Goal: Task Accomplishment & Management: Manage account settings

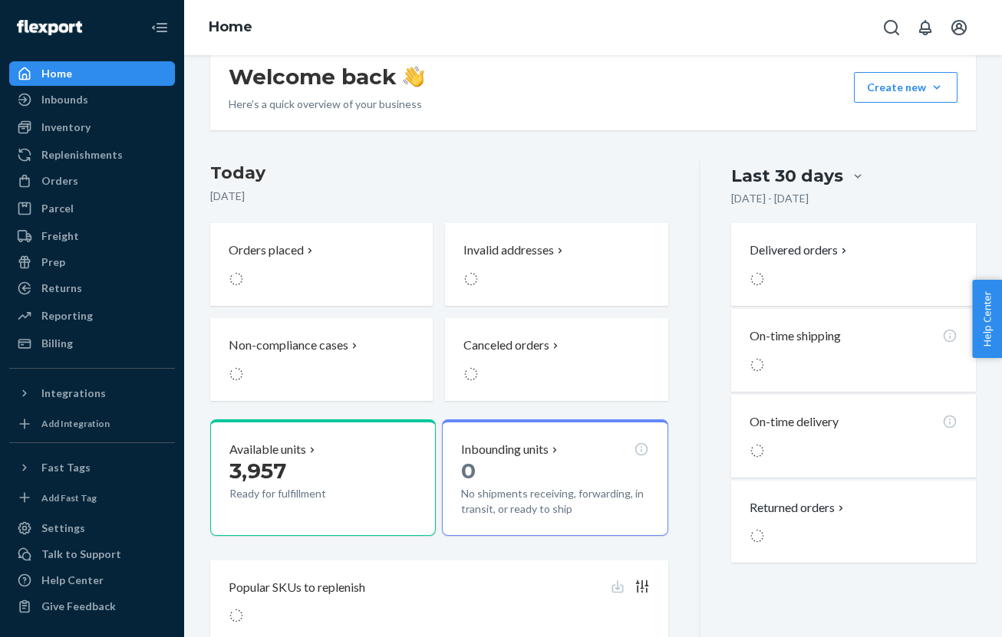
scroll to position [36, 0]
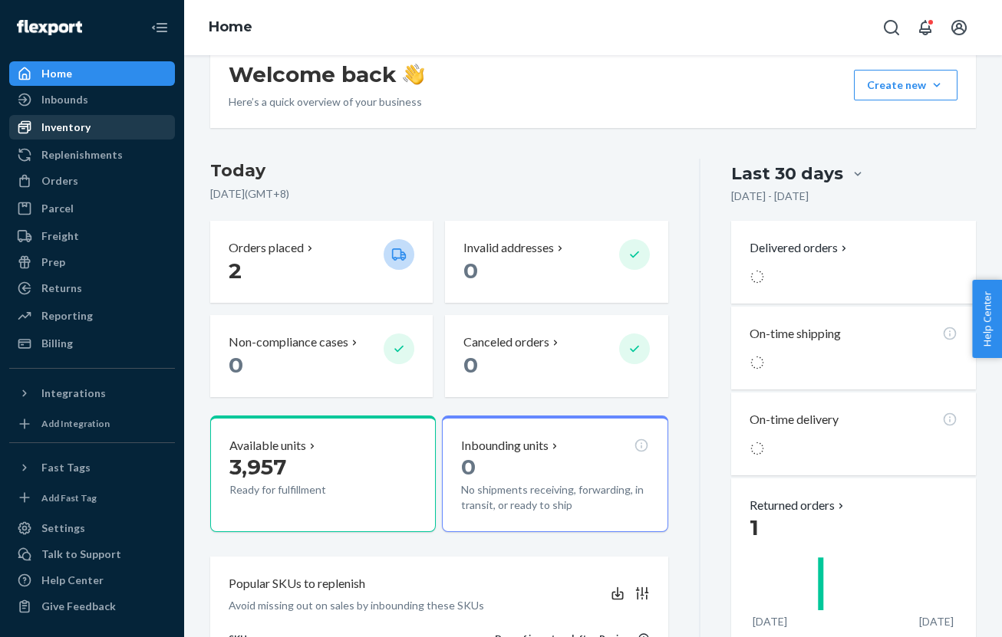
click at [95, 131] on div "Inventory" at bounding box center [92, 127] width 163 height 21
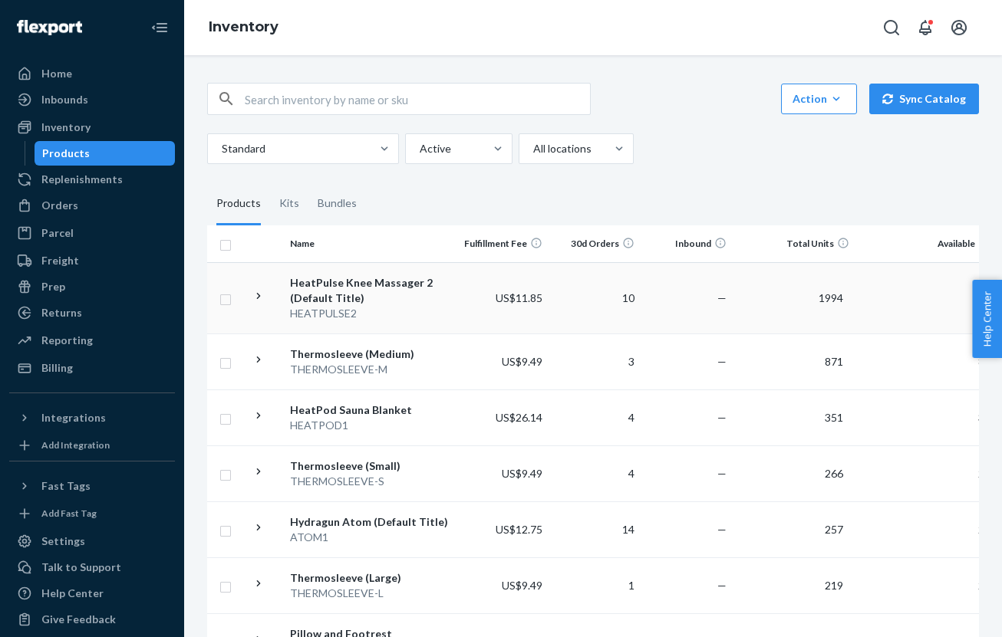
click at [840, 301] on span "1994" at bounding box center [830, 297] width 37 height 13
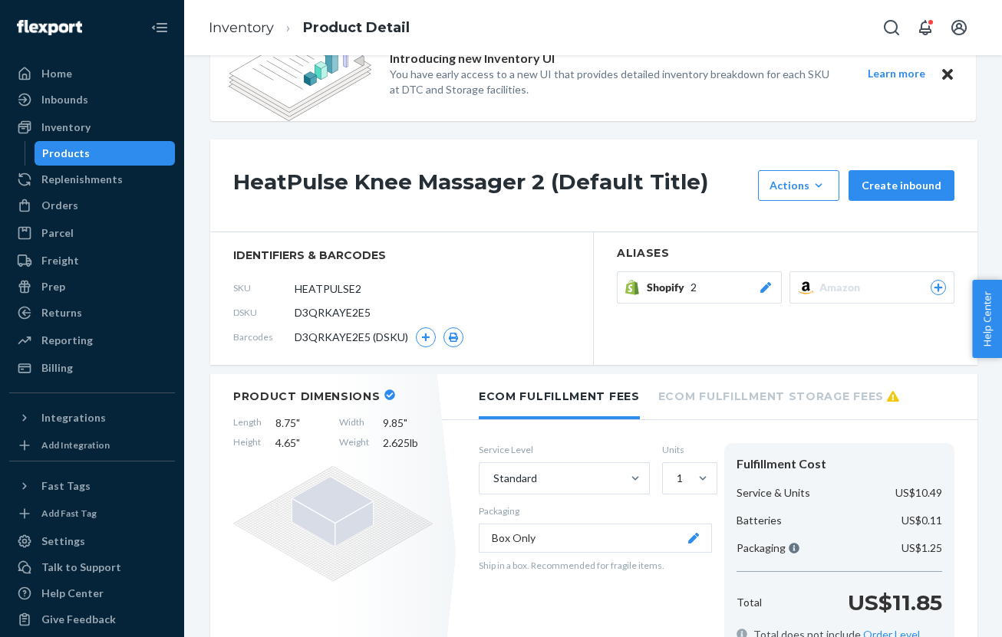
scroll to position [58, 0]
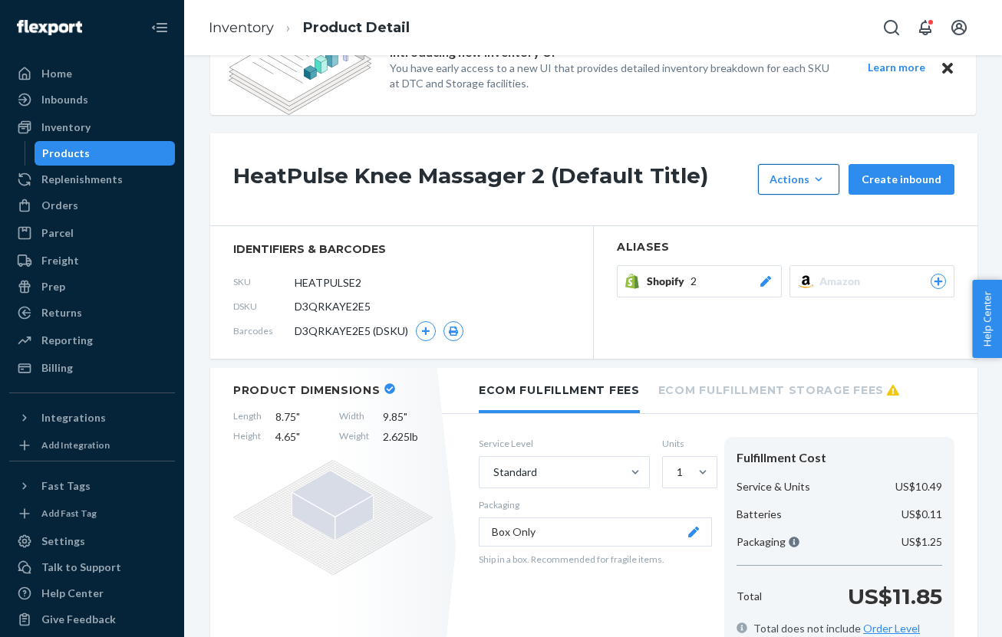
click at [806, 175] on div "Actions" at bounding box center [798, 179] width 58 height 15
click at [792, 285] on span "Request removal" at bounding box center [821, 282] width 95 height 11
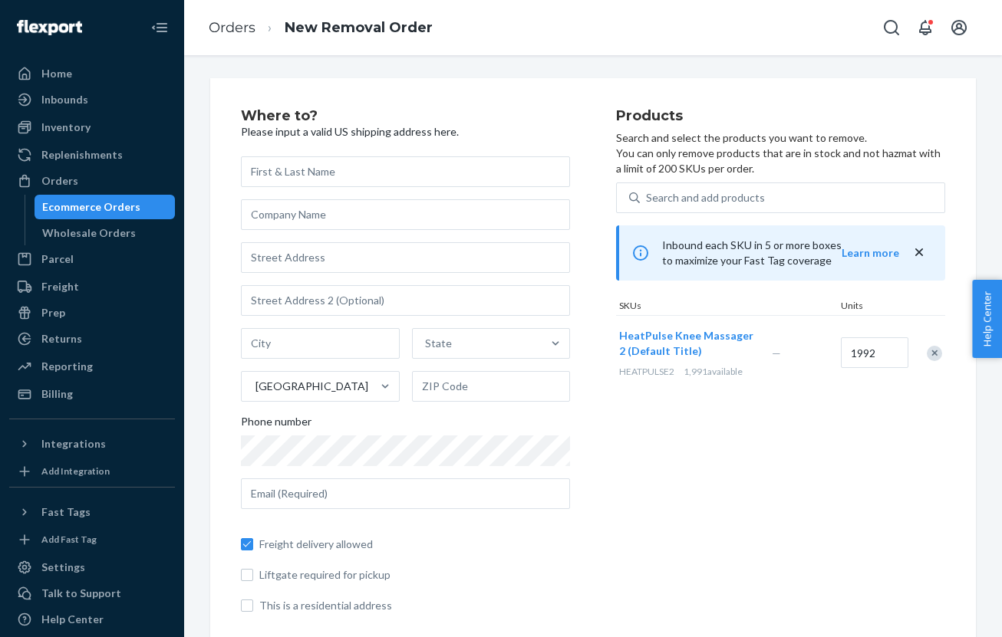
click at [408, 174] on input "text" at bounding box center [405, 171] width 329 height 31
click at [301, 258] on input "text" at bounding box center [405, 257] width 329 height 31
paste input "[STREET_ADDRESS]"
type input "[STREET_ADDRESS]"
click at [323, 173] on input "text" at bounding box center [405, 171] width 329 height 31
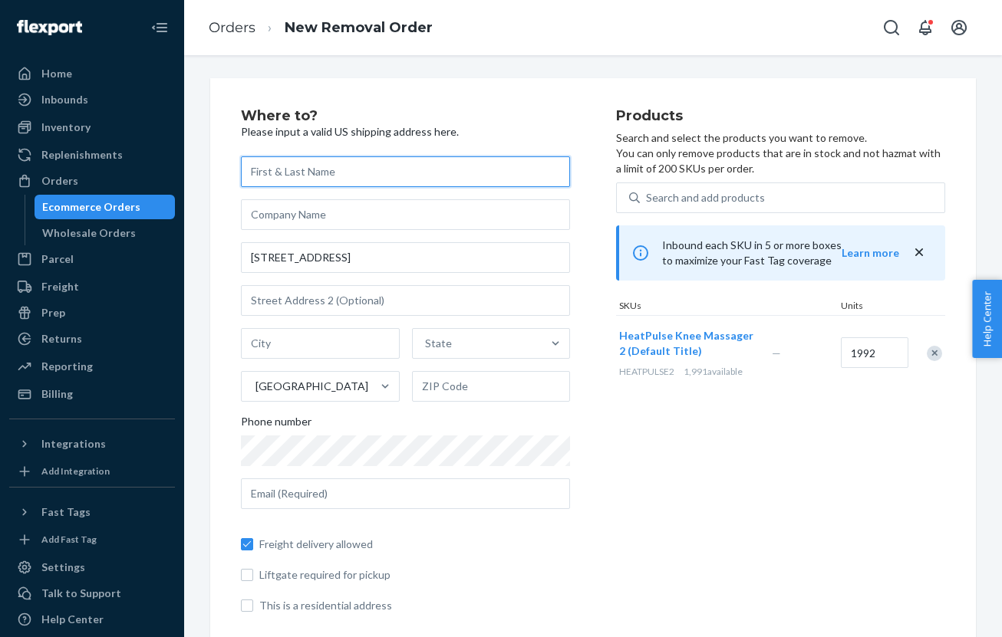
paste input "[PERSON_NAME]"
type input "[PERSON_NAME]"
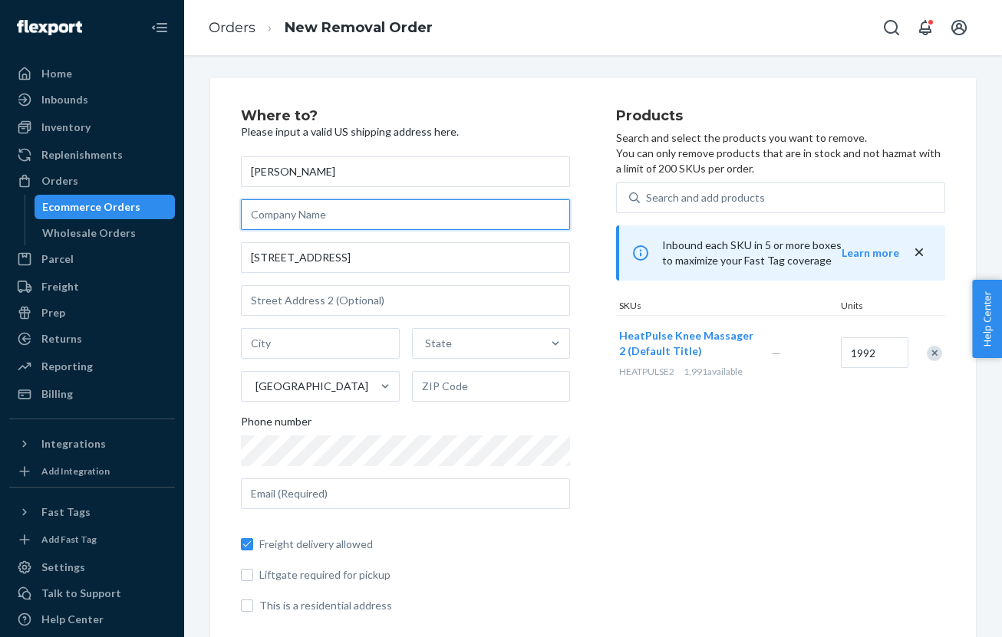
click at [323, 215] on input "text" at bounding box center [405, 214] width 329 height 31
paste input "[PERSON_NAME]"
type input "[PERSON_NAME]"
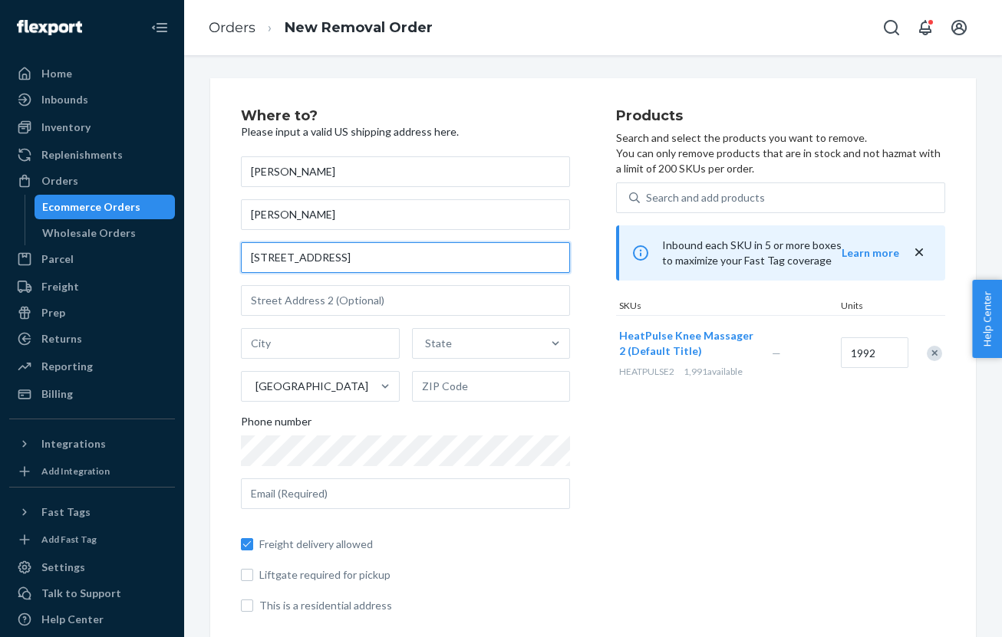
click at [414, 262] on input "[STREET_ADDRESS]" at bounding box center [405, 257] width 329 height 31
click at [406, 268] on input "[STREET_ADDRESS]" at bounding box center [405, 257] width 329 height 31
click at [281, 255] on input "[STREET_ADDRESS]" at bounding box center [405, 257] width 329 height 31
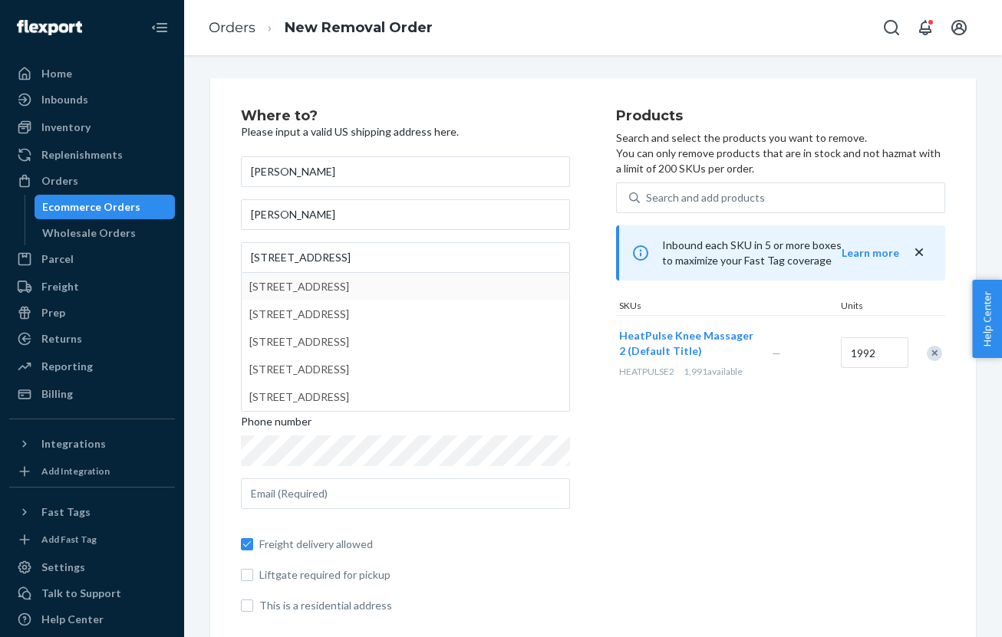
type input "[STREET_ADDRESS]"
type input "[GEOGRAPHIC_DATA]"
type input "93722"
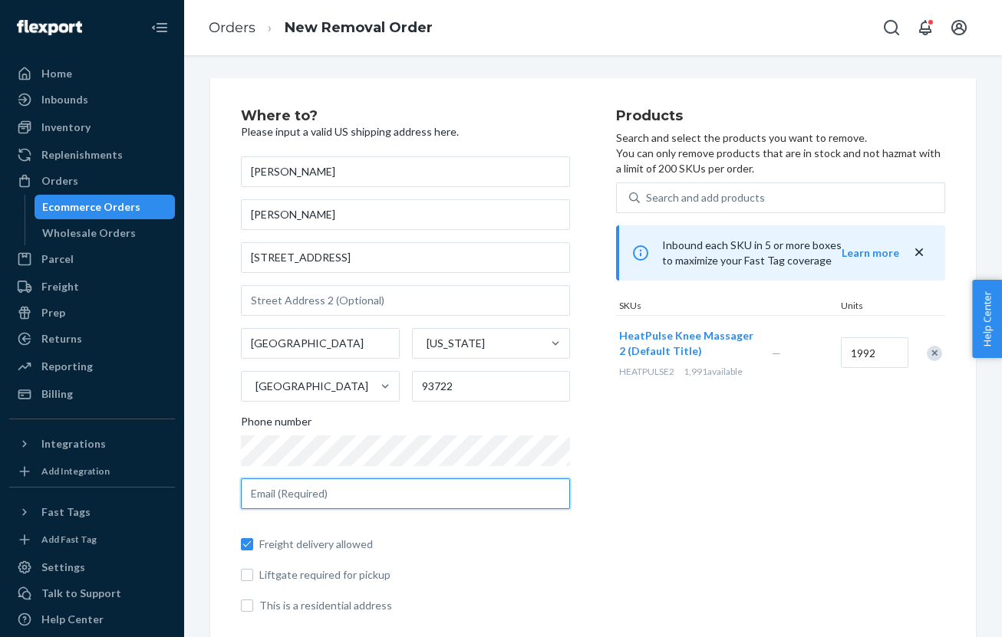
click at [302, 489] on input "text" at bounding box center [405, 494] width 329 height 31
paste input "[EMAIL_ADDRESS][DOMAIN_NAME]"
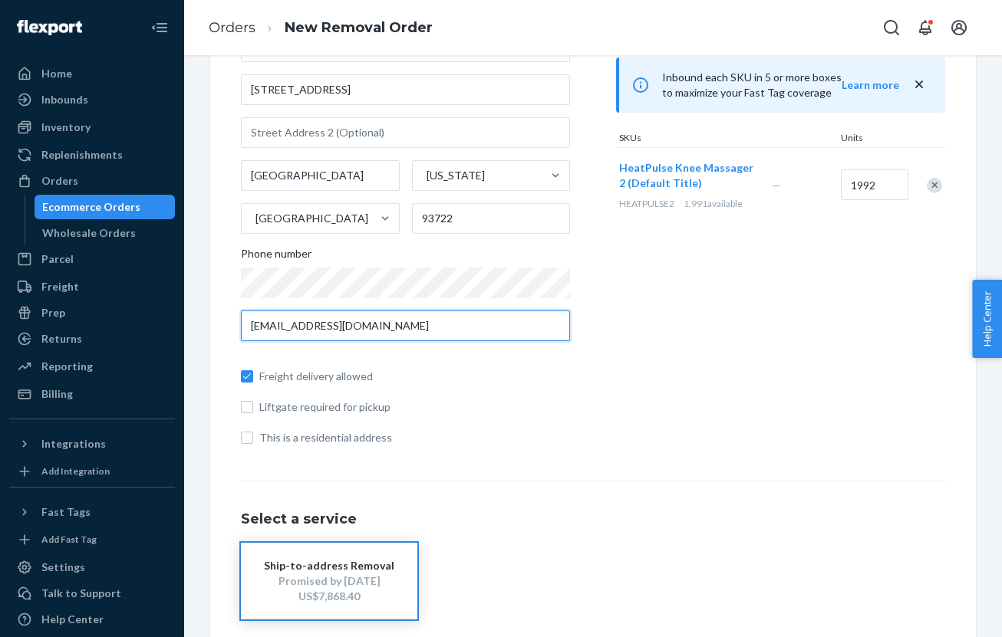
scroll to position [95, 0]
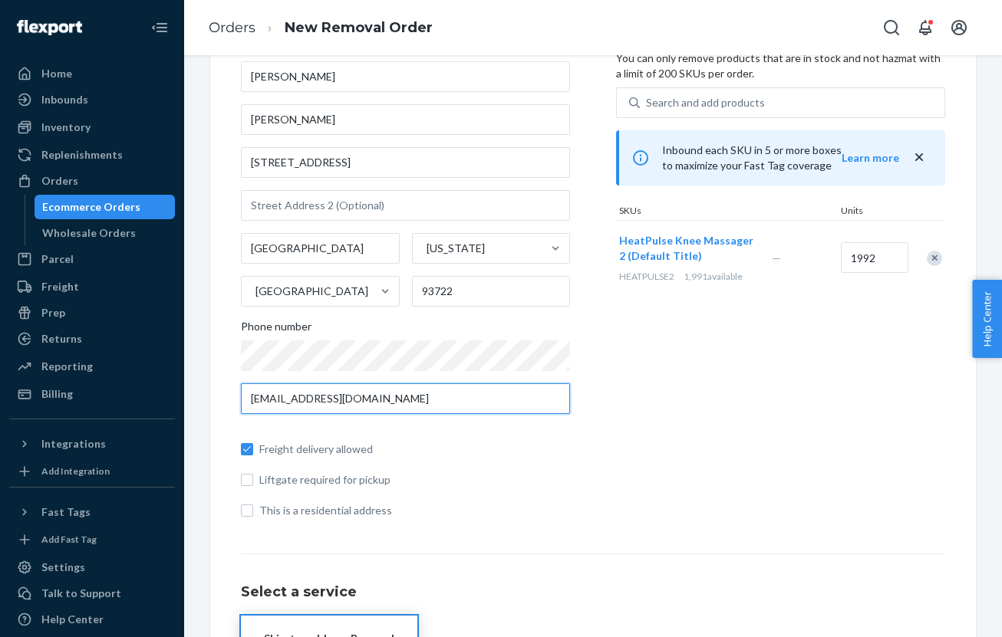
type input "[EMAIL_ADDRESS][DOMAIN_NAME]"
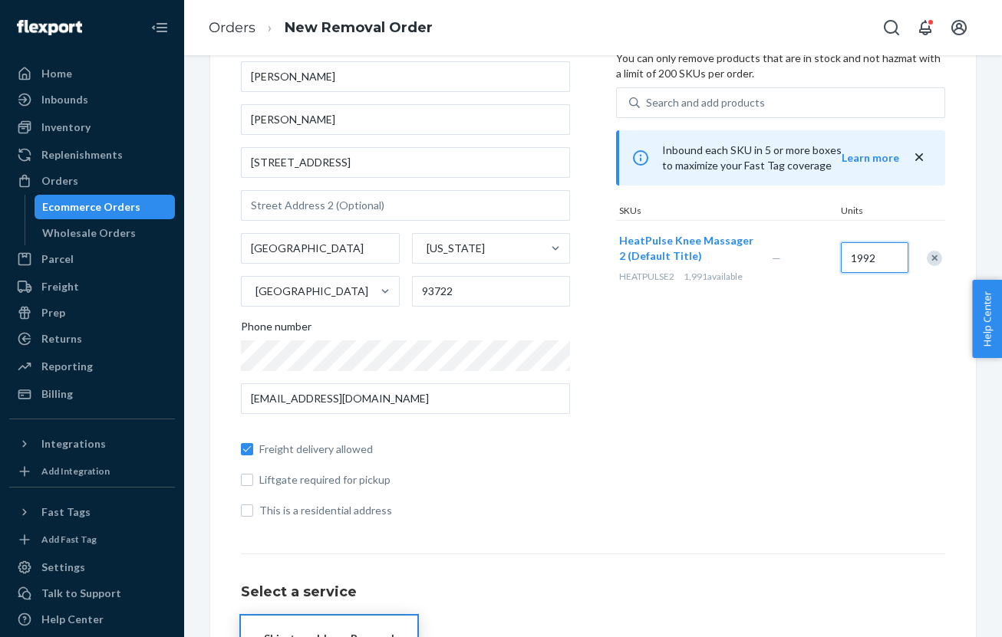
drag, startPoint x: 883, startPoint y: 256, endPoint x: 828, endPoint y: 256, distance: 55.2
click at [828, 256] on div "HeatPulse Knee Massager 2 (Default Title) HEATPULSE2 1,991 available — 1992" at bounding box center [780, 257] width 329 height 75
drag, startPoint x: 884, startPoint y: 255, endPoint x: 840, endPoint y: 255, distance: 44.5
click at [840, 255] on div "1992" at bounding box center [872, 258] width 69 height 62
type input "1980"
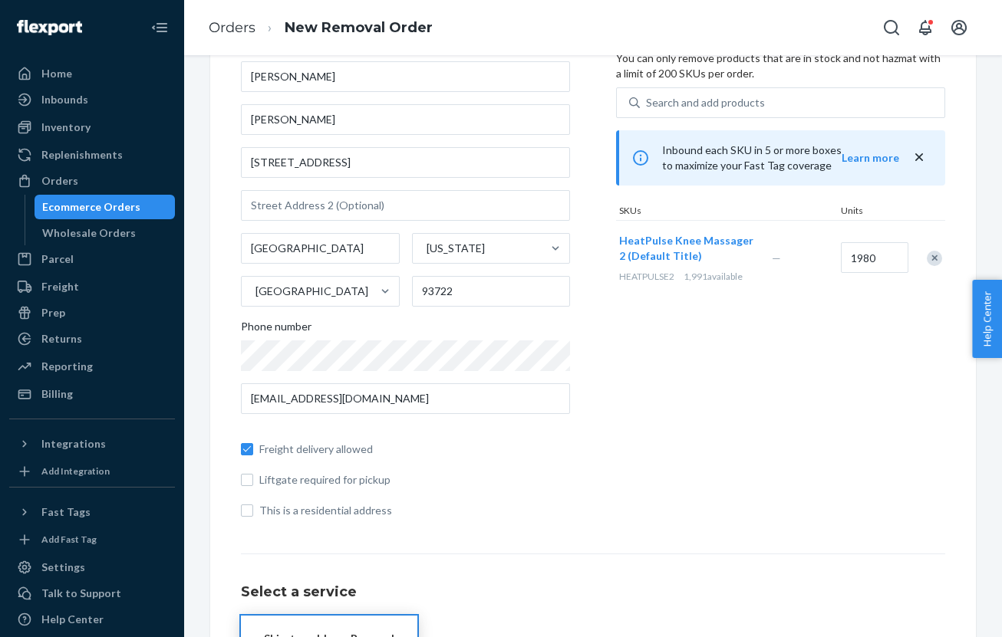
click at [822, 358] on div "Products Search and select the products you want to remove. You can only remove…" at bounding box center [780, 272] width 329 height 517
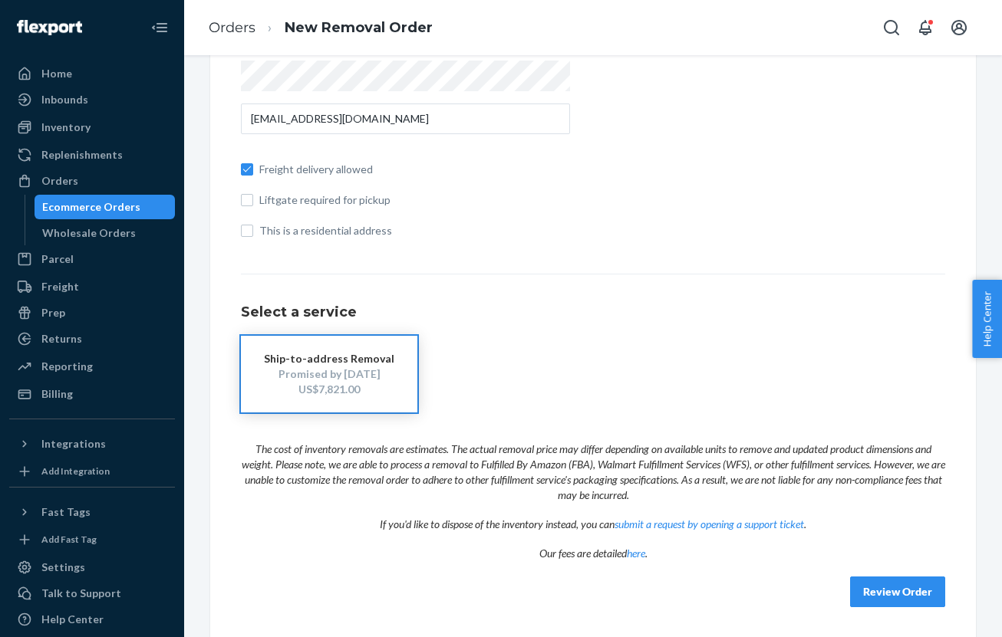
scroll to position [0, 0]
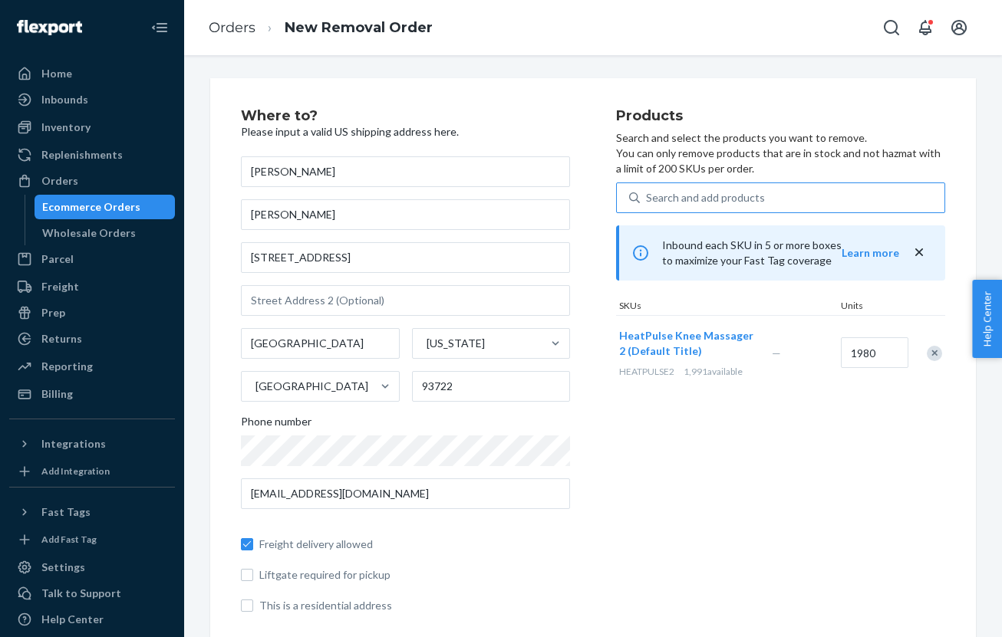
click at [676, 209] on div "Search and add products" at bounding box center [792, 198] width 304 height 28
click at [647, 206] on input "Search and add products" at bounding box center [647, 197] width 2 height 15
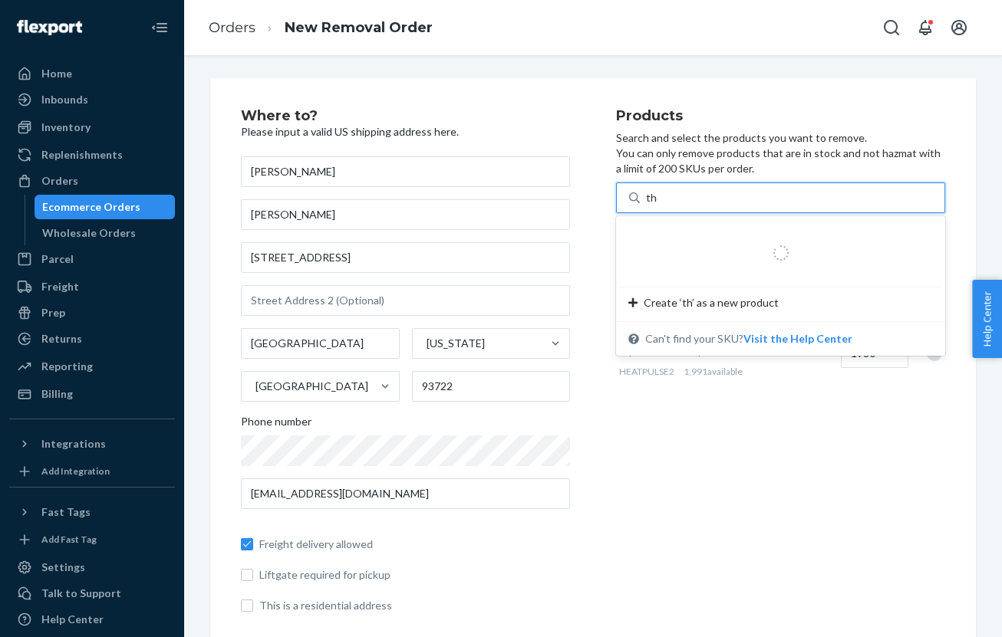
type input "ther"
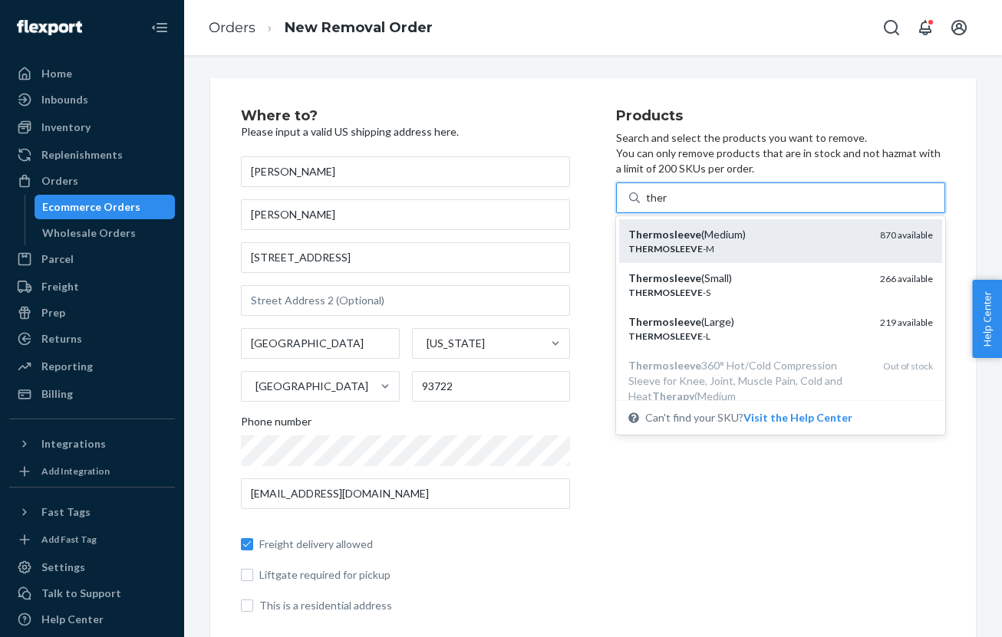
click at [699, 248] on em "THERMOSLEEVE" at bounding box center [665, 249] width 74 height 12
click at [667, 206] on input "ther" at bounding box center [656, 197] width 21 height 15
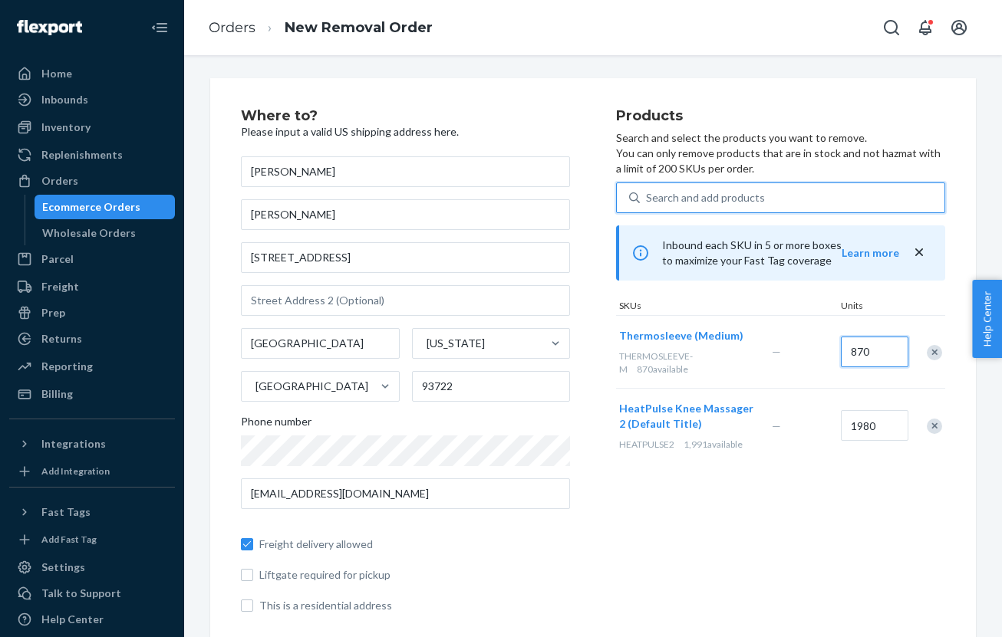
click at [874, 351] on input "870" at bounding box center [874, 352] width 67 height 31
type input "865"
click at [823, 526] on div "Products Search and select the products you want to remove. You can only remove…" at bounding box center [780, 367] width 329 height 517
click at [805, 188] on div "Search and add products" at bounding box center [792, 198] width 304 height 28
click at [647, 190] on input "Search and add products" at bounding box center [647, 197] width 2 height 15
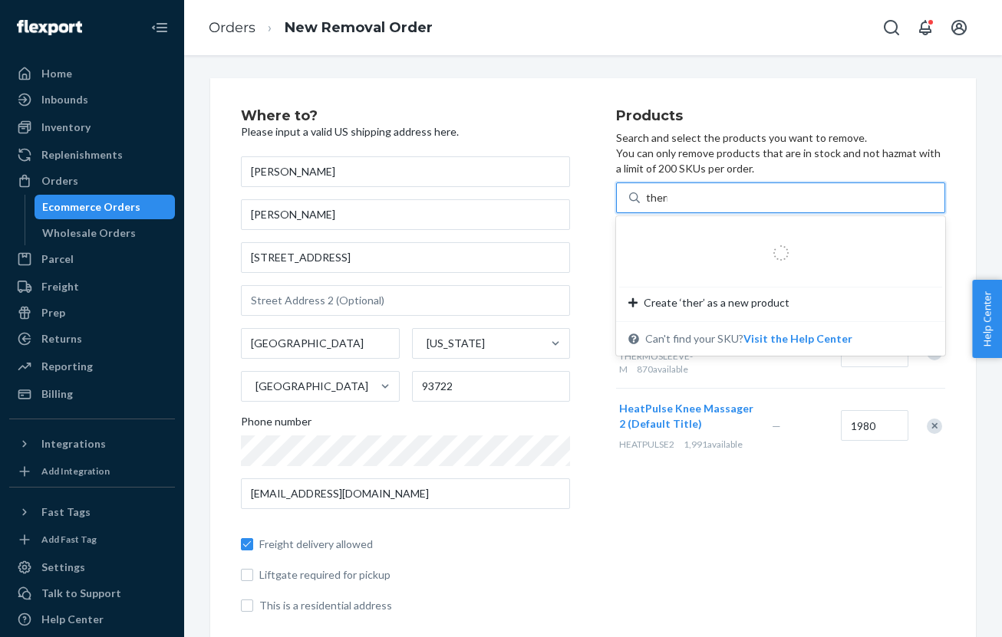
type input "thermo"
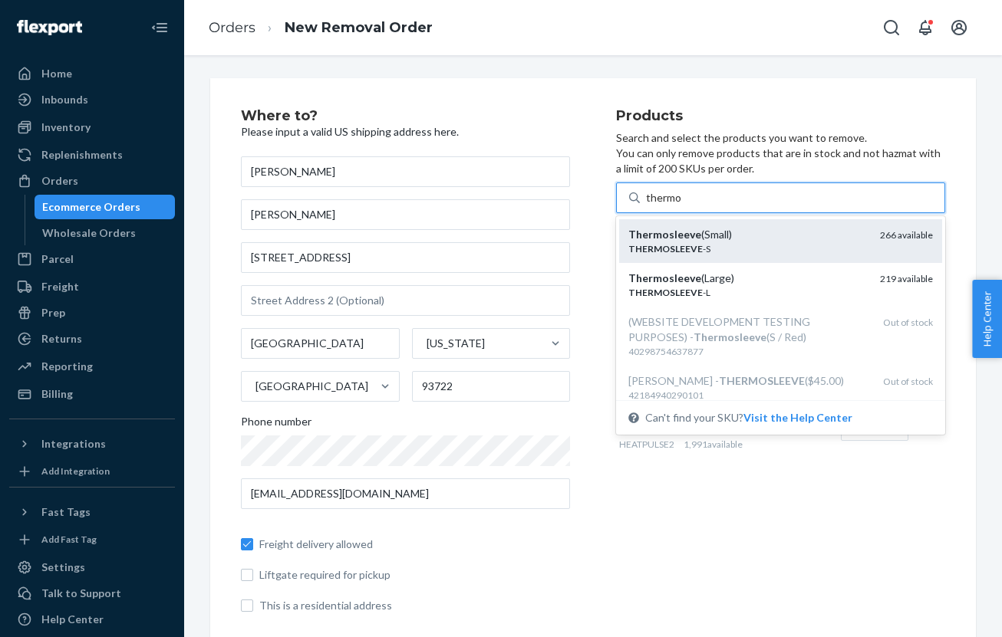
click at [750, 241] on div "Thermosleeve (Small)" at bounding box center [747, 234] width 239 height 15
click at [682, 206] on input "thermo" at bounding box center [664, 197] width 36 height 15
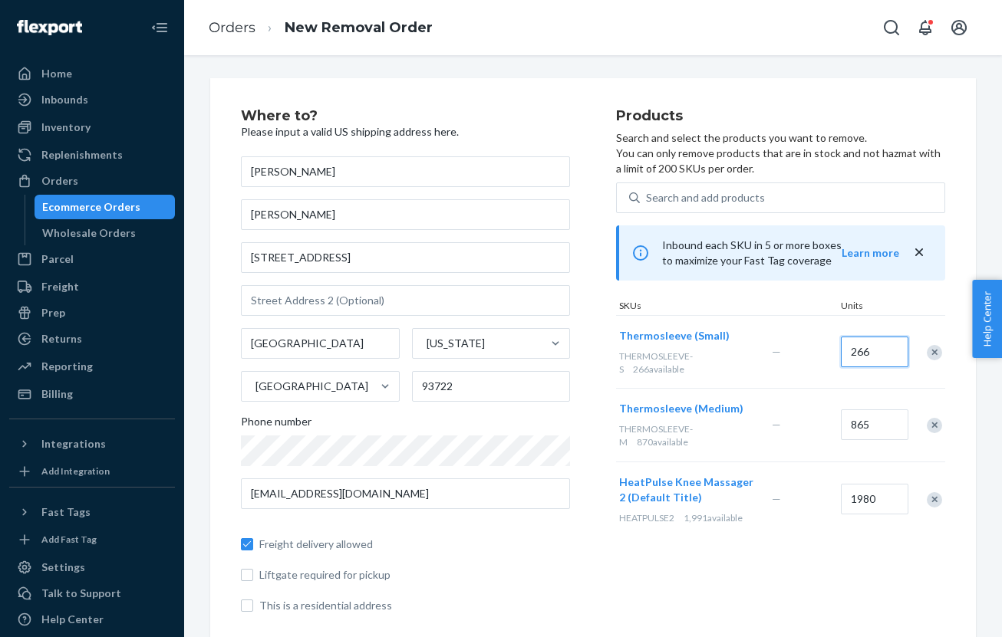
click at [868, 351] on input "266" at bounding box center [874, 352] width 67 height 31
type input "260"
click at [769, 212] on div "Search and add products" at bounding box center [780, 198] width 329 height 31
click at [647, 206] on input "0 results available. Use Up and Down to choose options, press Enter to select t…" at bounding box center [647, 197] width 2 height 15
click at [772, 195] on div "Search and add products" at bounding box center [792, 198] width 304 height 28
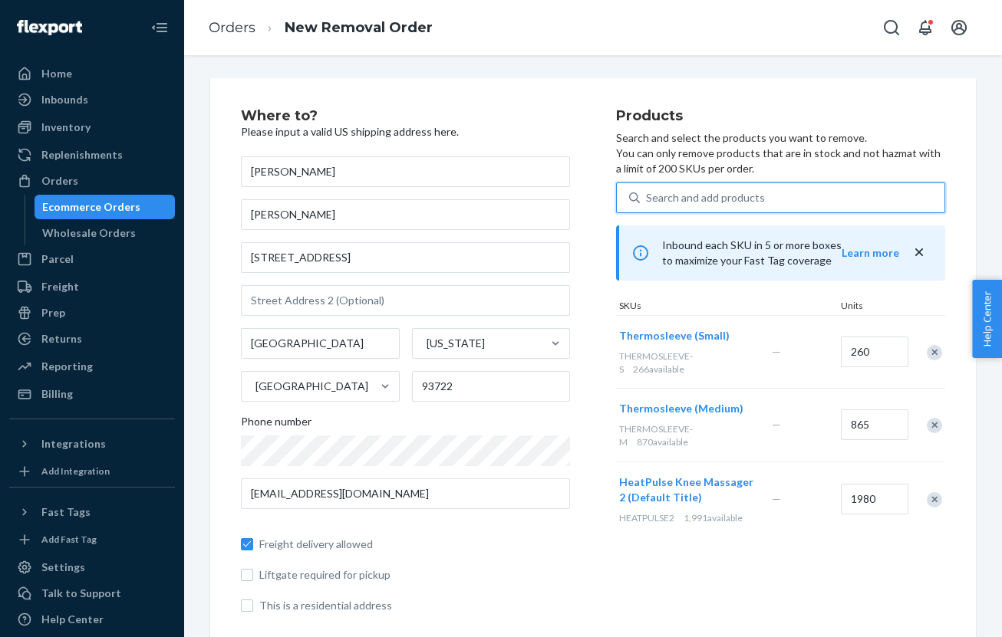
click at [647, 195] on input "0 results available. Use Up and Down to choose options, press Enter to select t…" at bounding box center [647, 197] width 2 height 15
type input "h"
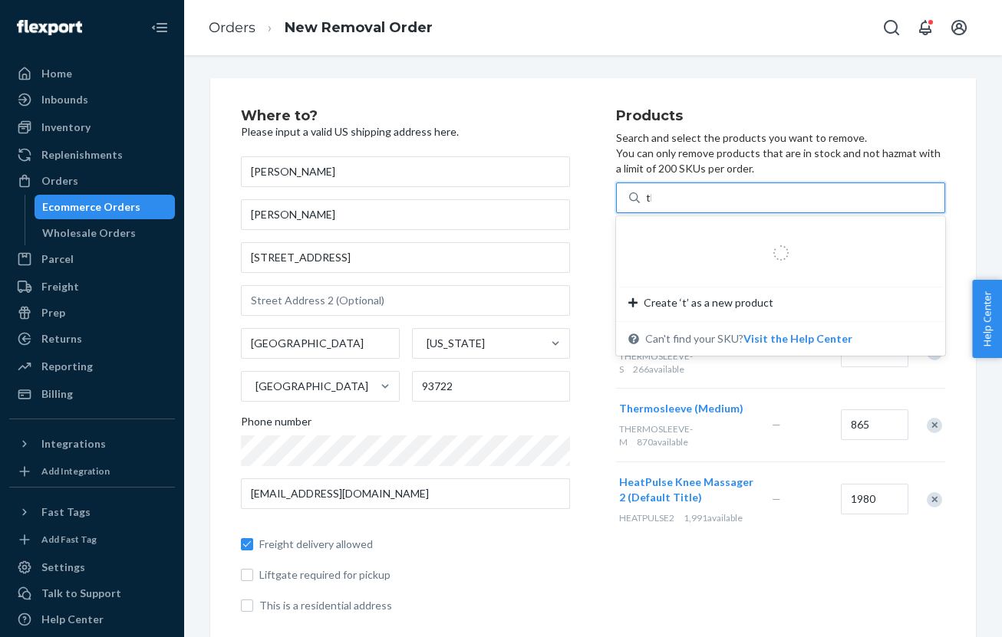
type input "ther"
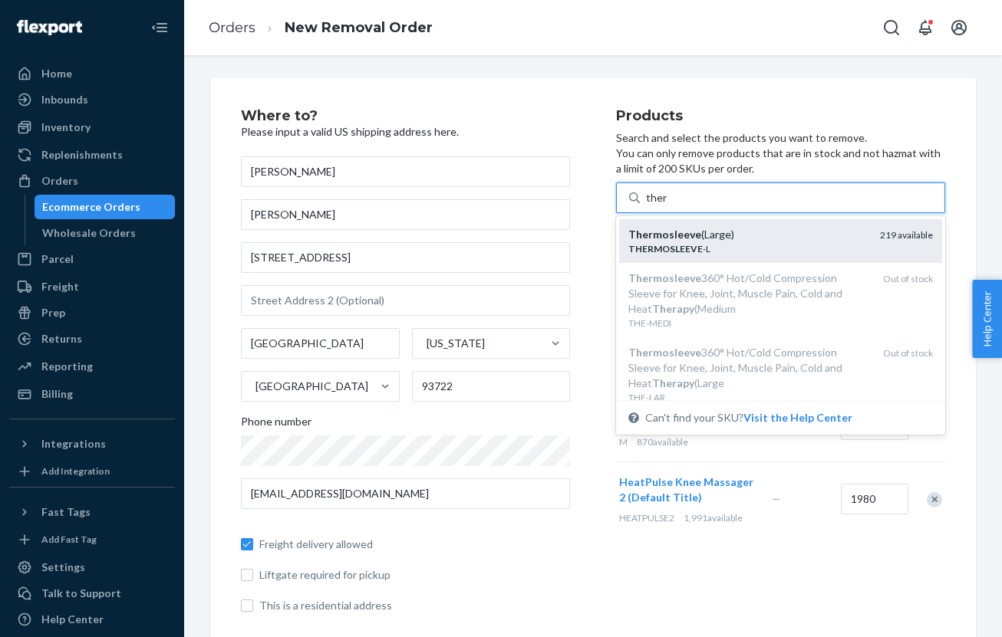
click at [772, 245] on div "THERMOSLEEVE -L" at bounding box center [747, 248] width 239 height 13
click at [667, 206] on input "ther" at bounding box center [656, 197] width 21 height 15
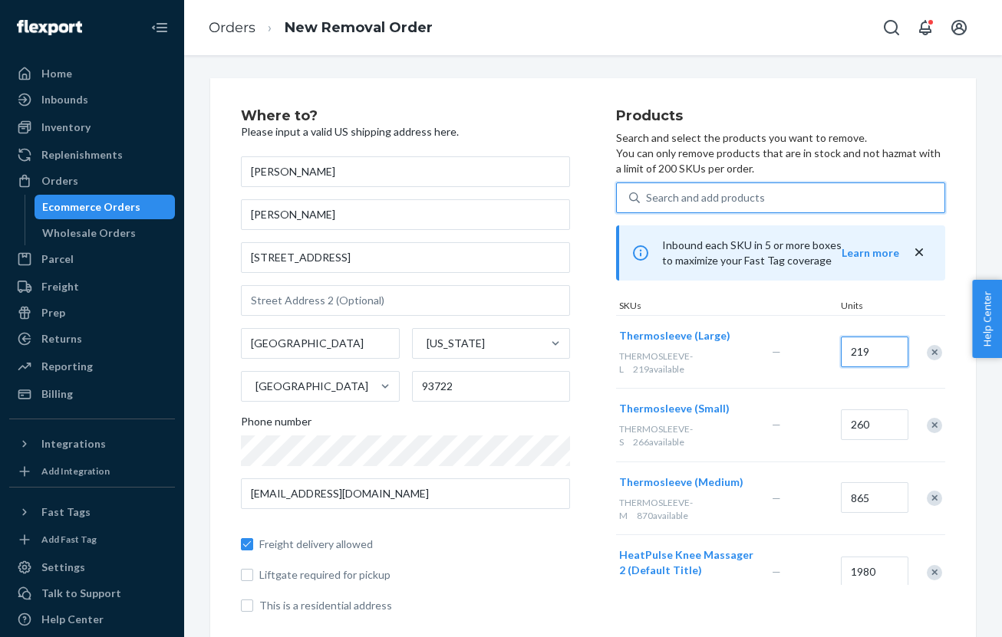
click at [877, 353] on input "219" at bounding box center [874, 352] width 67 height 31
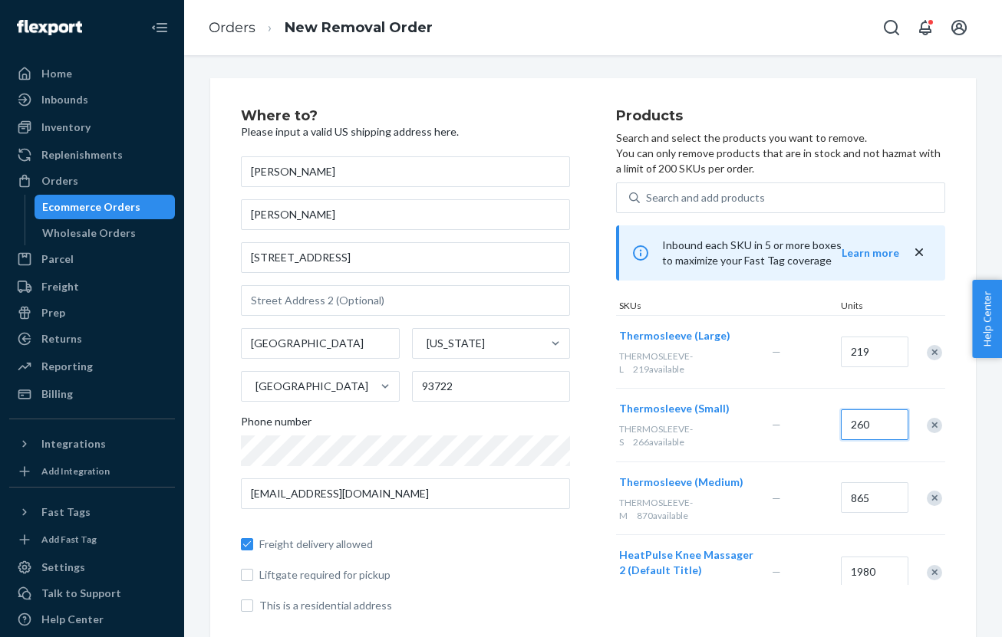
click at [880, 423] on input "260" at bounding box center [874, 425] width 67 height 31
type input "260"
click at [870, 354] on input "219" at bounding box center [874, 352] width 67 height 31
type input "215"
click at [821, 389] on div "Thermosleeve (Small) THERMOSLEEVE-S 266 available — 260" at bounding box center [780, 424] width 329 height 73
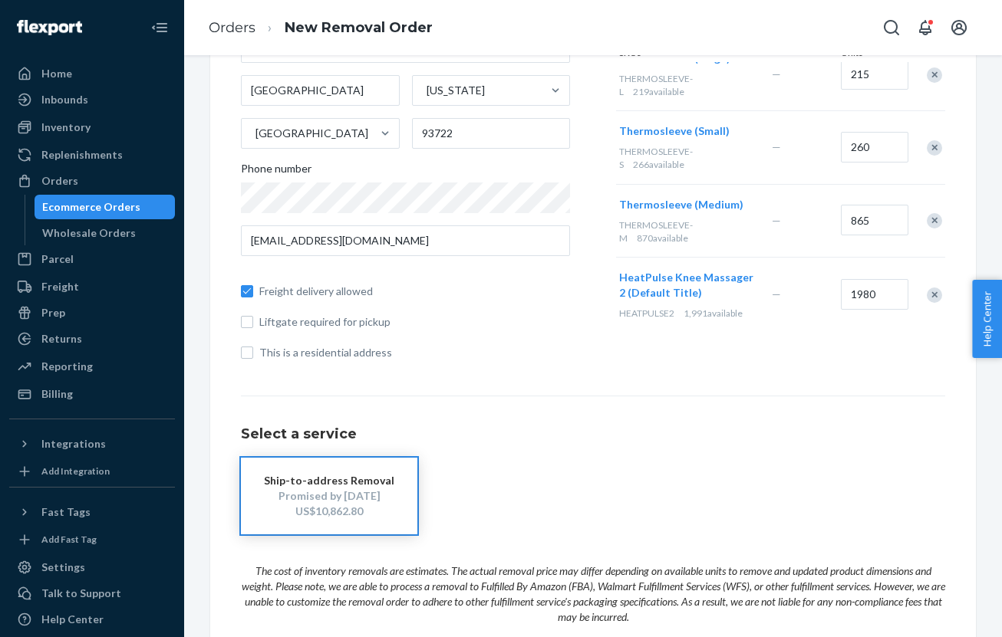
scroll to position [265, 0]
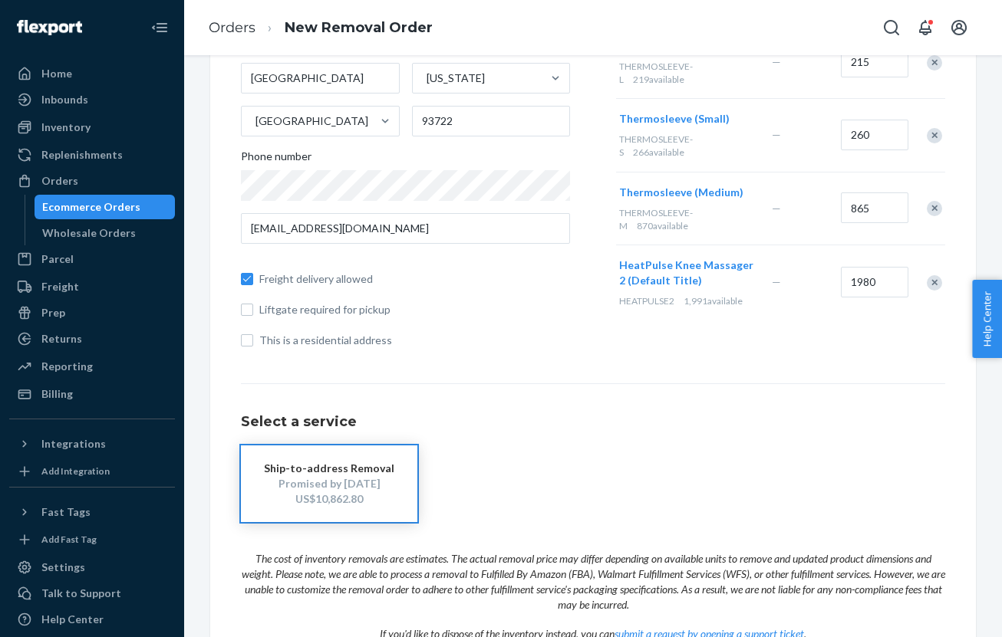
click at [672, 482] on div "Ship-to-address Removal Promised by [DATE] US$10,862.80" at bounding box center [593, 484] width 704 height 77
click at [816, 446] on div "Ship-to-address Removal Promised by [DATE] US$10,862.80" at bounding box center [593, 484] width 704 height 77
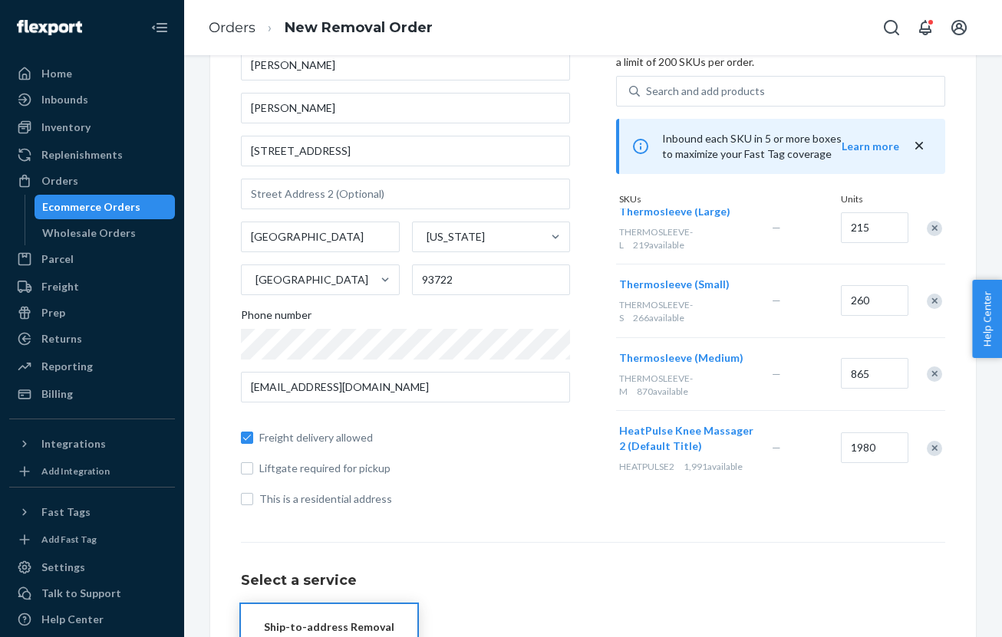
scroll to position [16, 0]
